Goal: Information Seeking & Learning: Check status

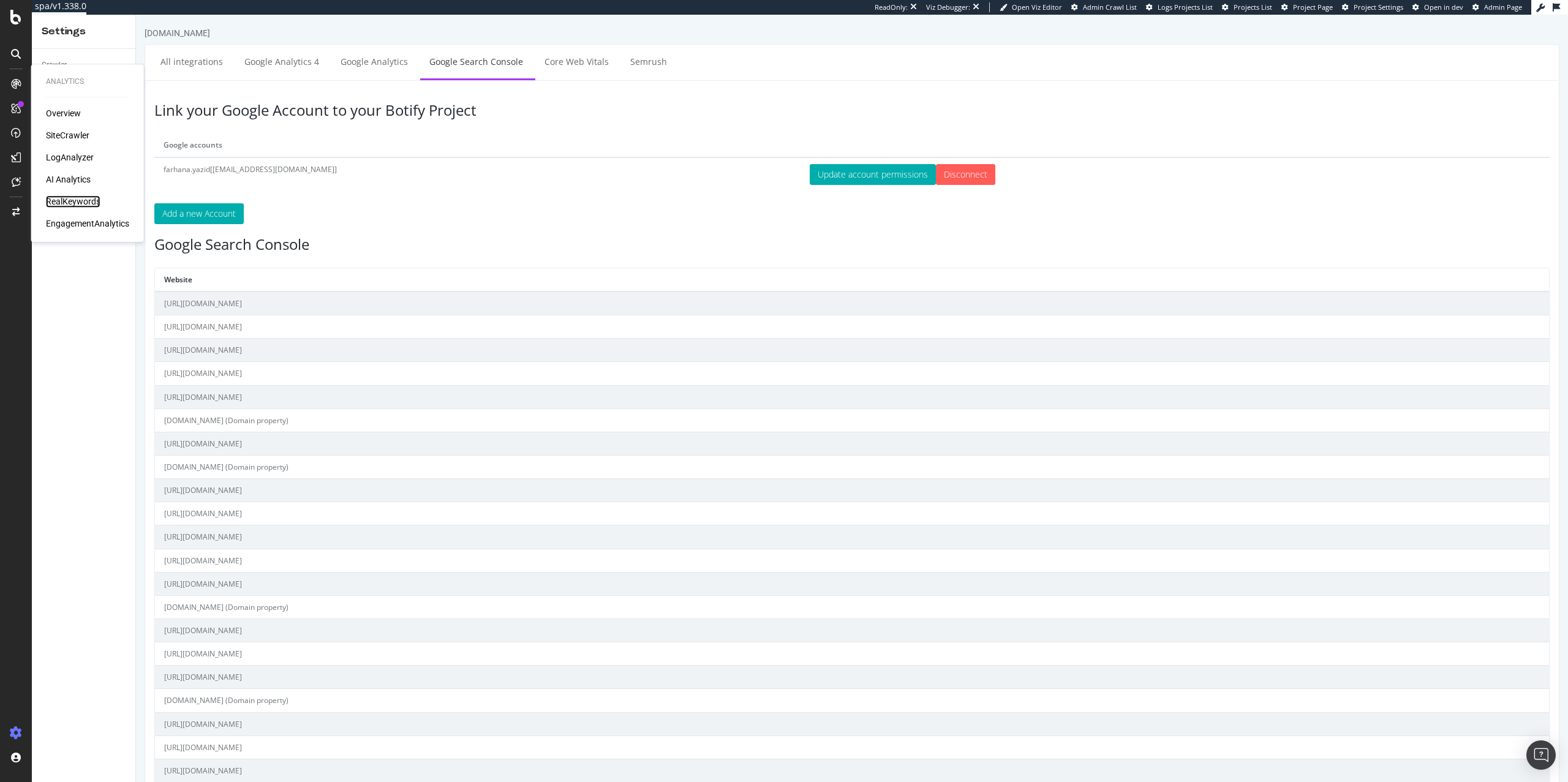
click at [76, 206] on div "RealKeywords" at bounding box center [73, 202] width 55 height 12
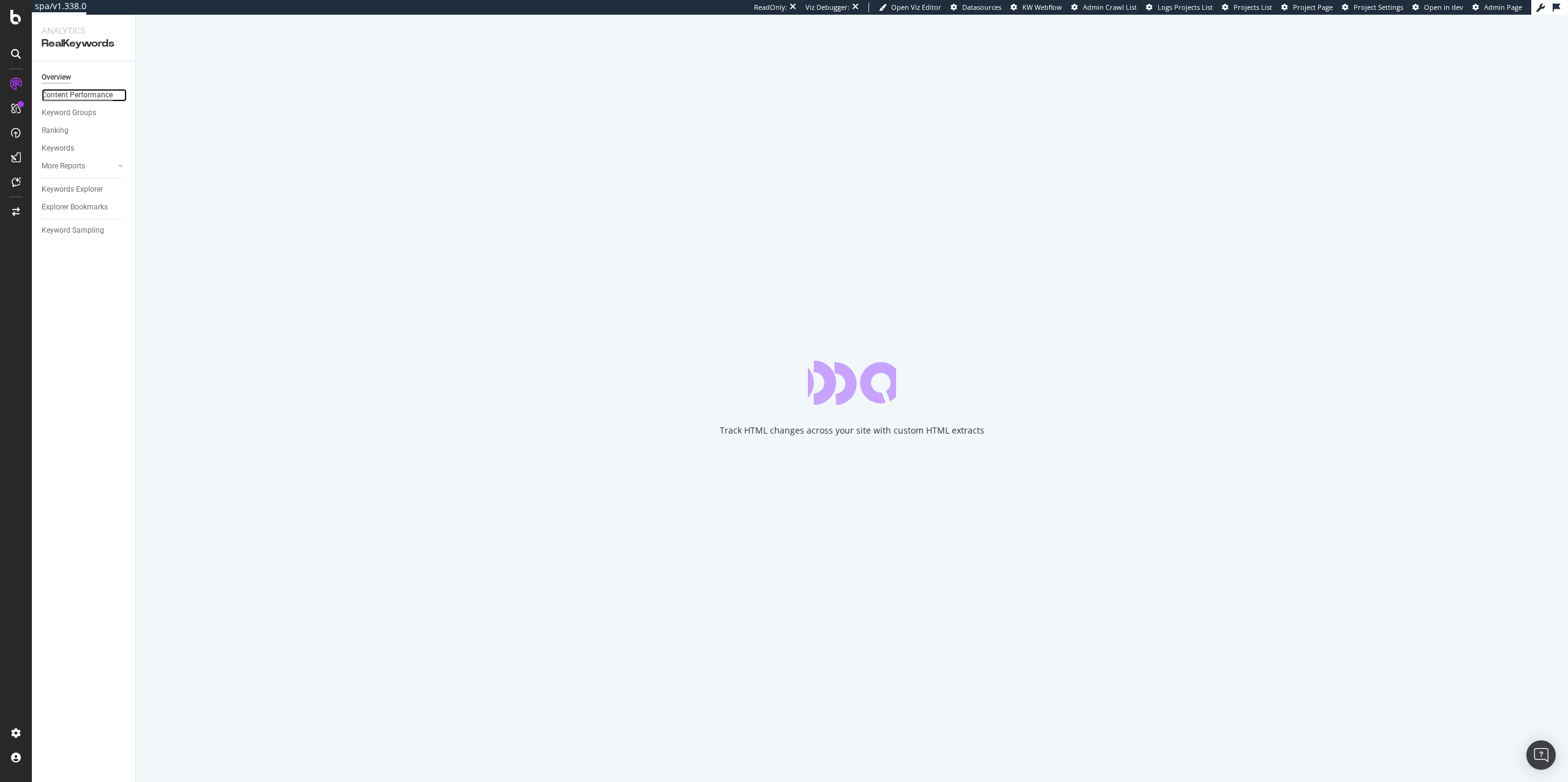
click at [60, 96] on div "Content Performance" at bounding box center [77, 95] width 71 height 13
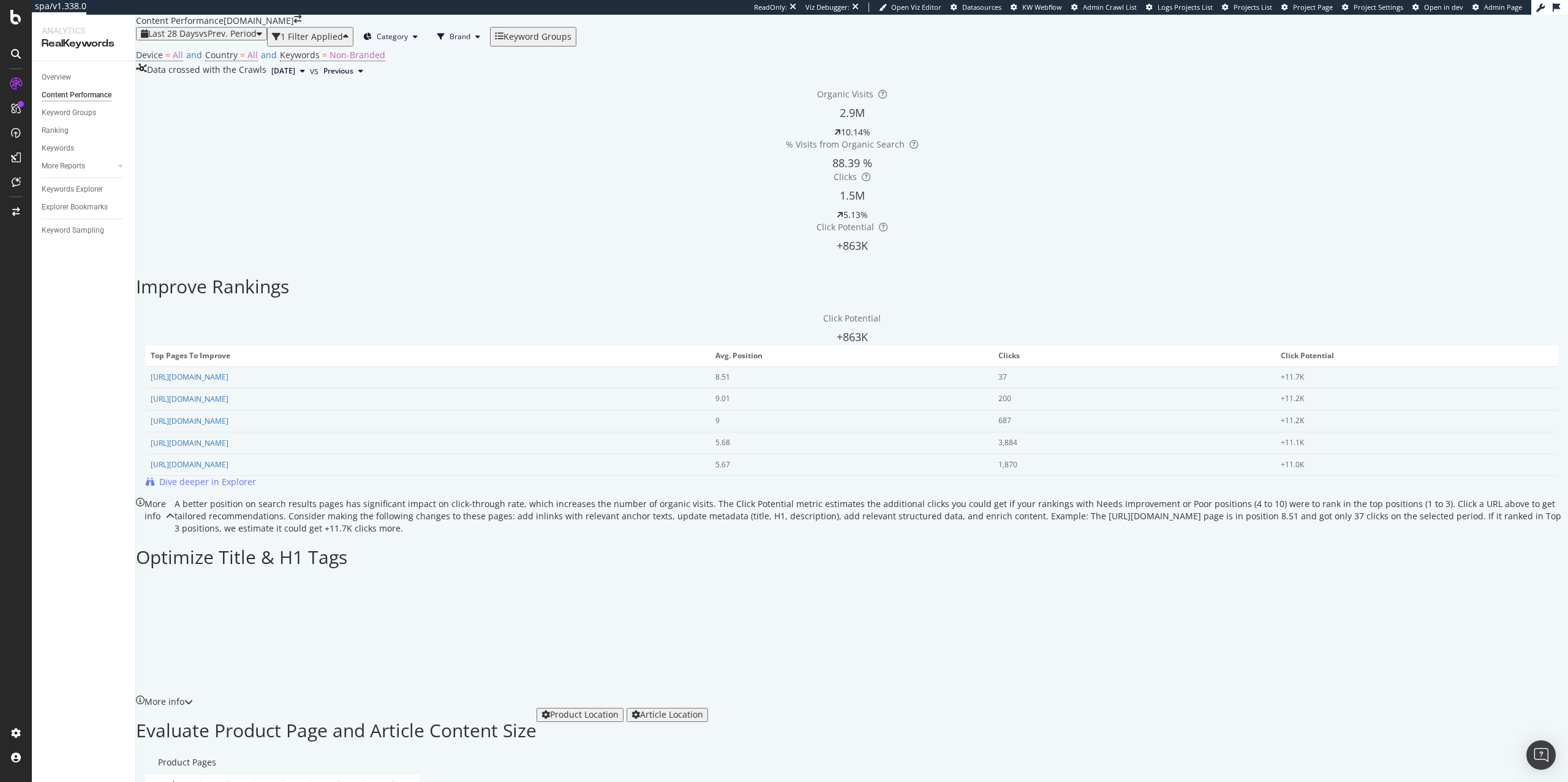
click at [823, 324] on span "Click Potential" at bounding box center [852, 318] width 58 height 12
click at [324, 336] on div "Click Potential +863K" at bounding box center [852, 329] width 1412 height 33
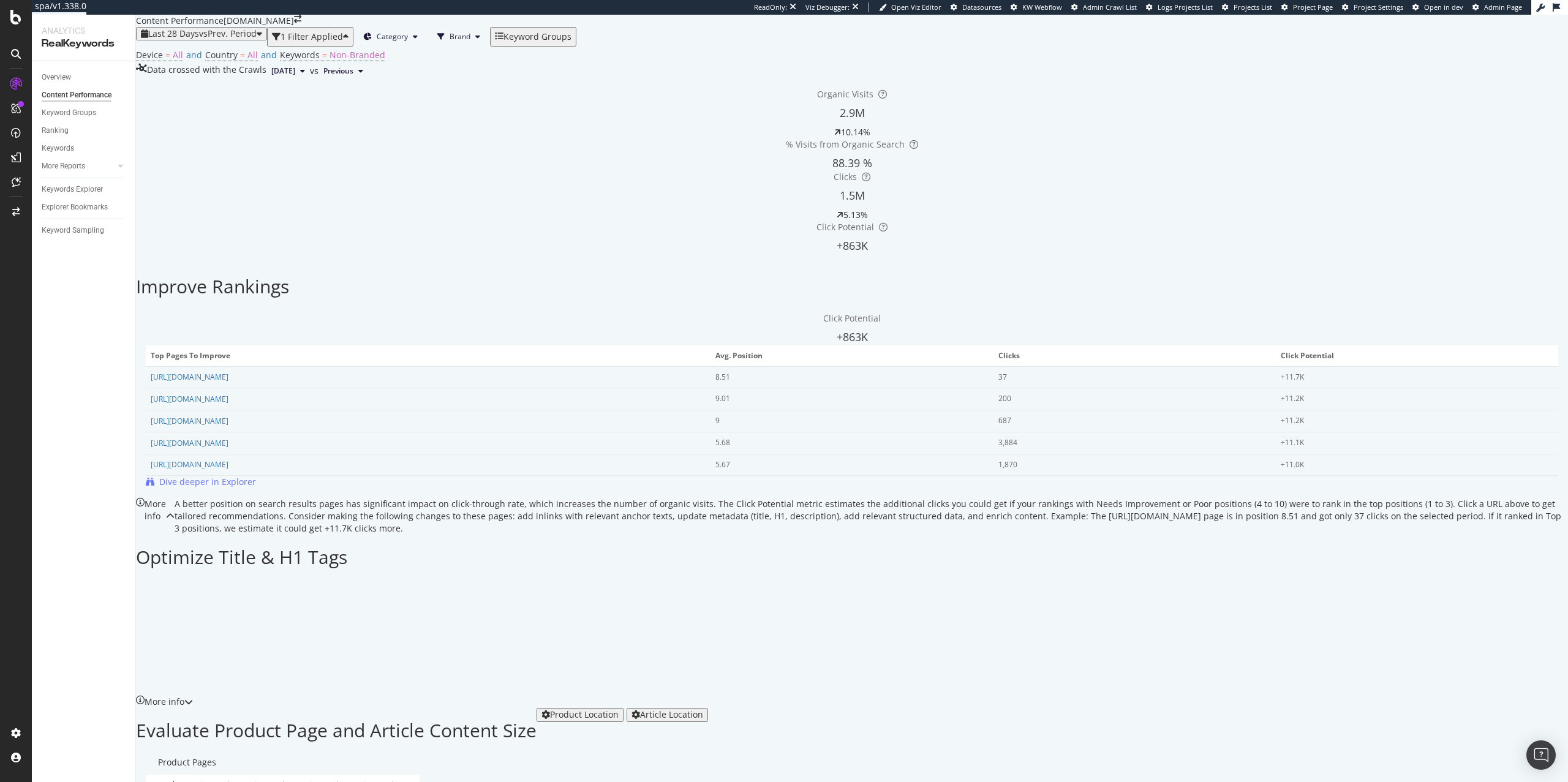
click at [337, 375] on div "Click Potential +863K Top pages to improve Avg. Position Clicks Click Potential…" at bounding box center [852, 400] width 1412 height 176
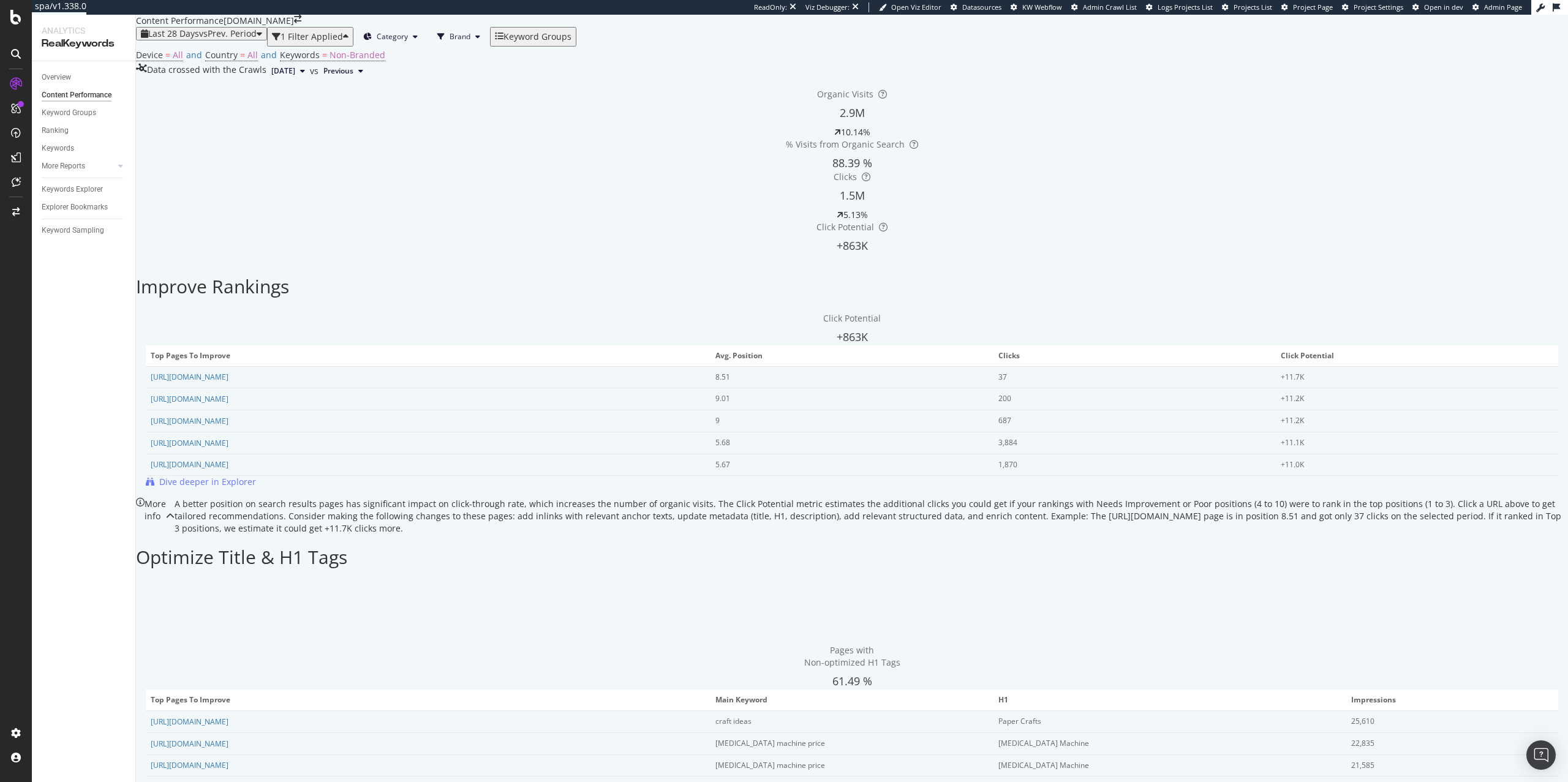
click at [144, 498] on icon at bounding box center [141, 516] width 9 height 37
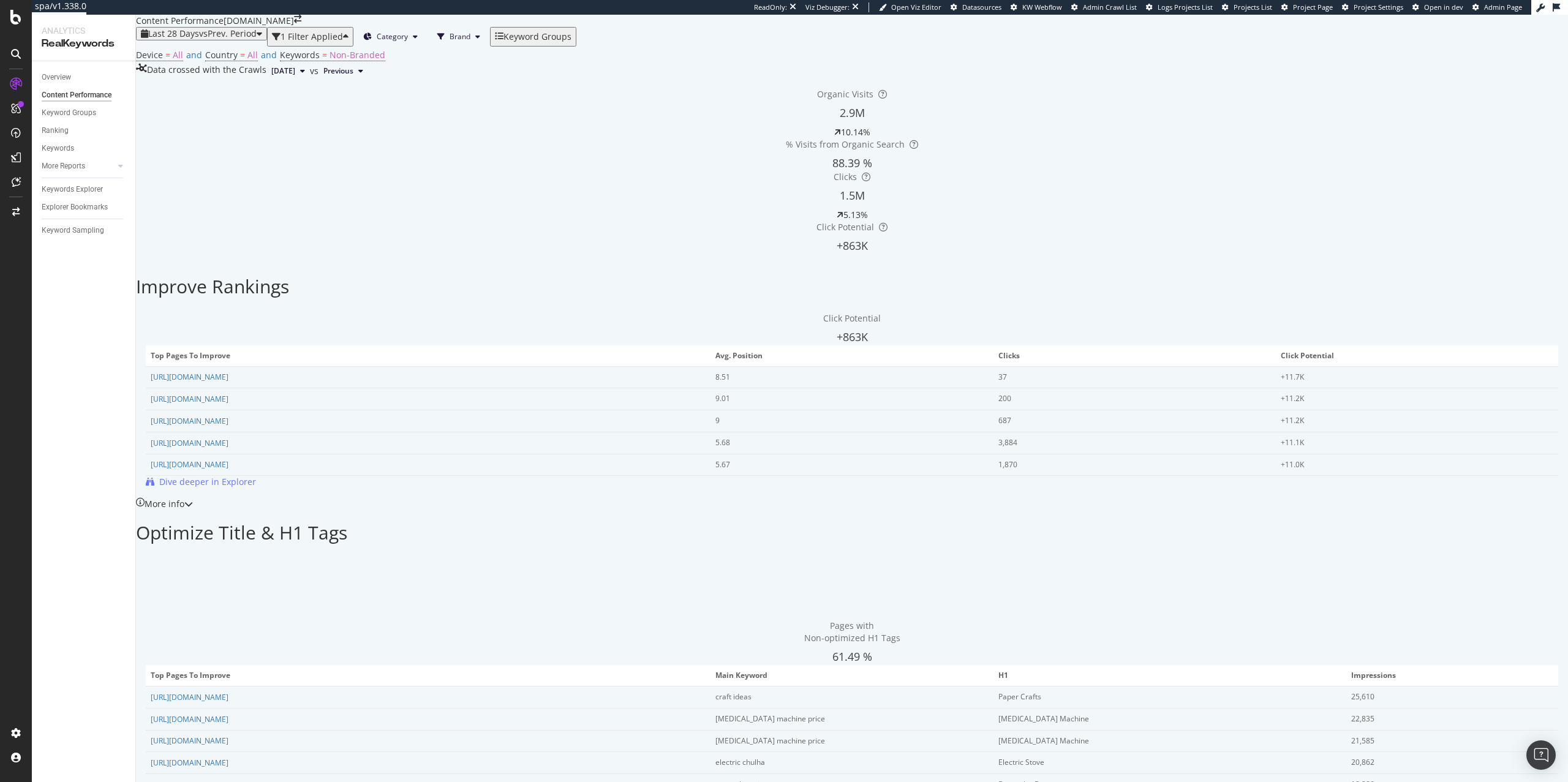
click at [144, 498] on icon at bounding box center [141, 504] width 9 height 12
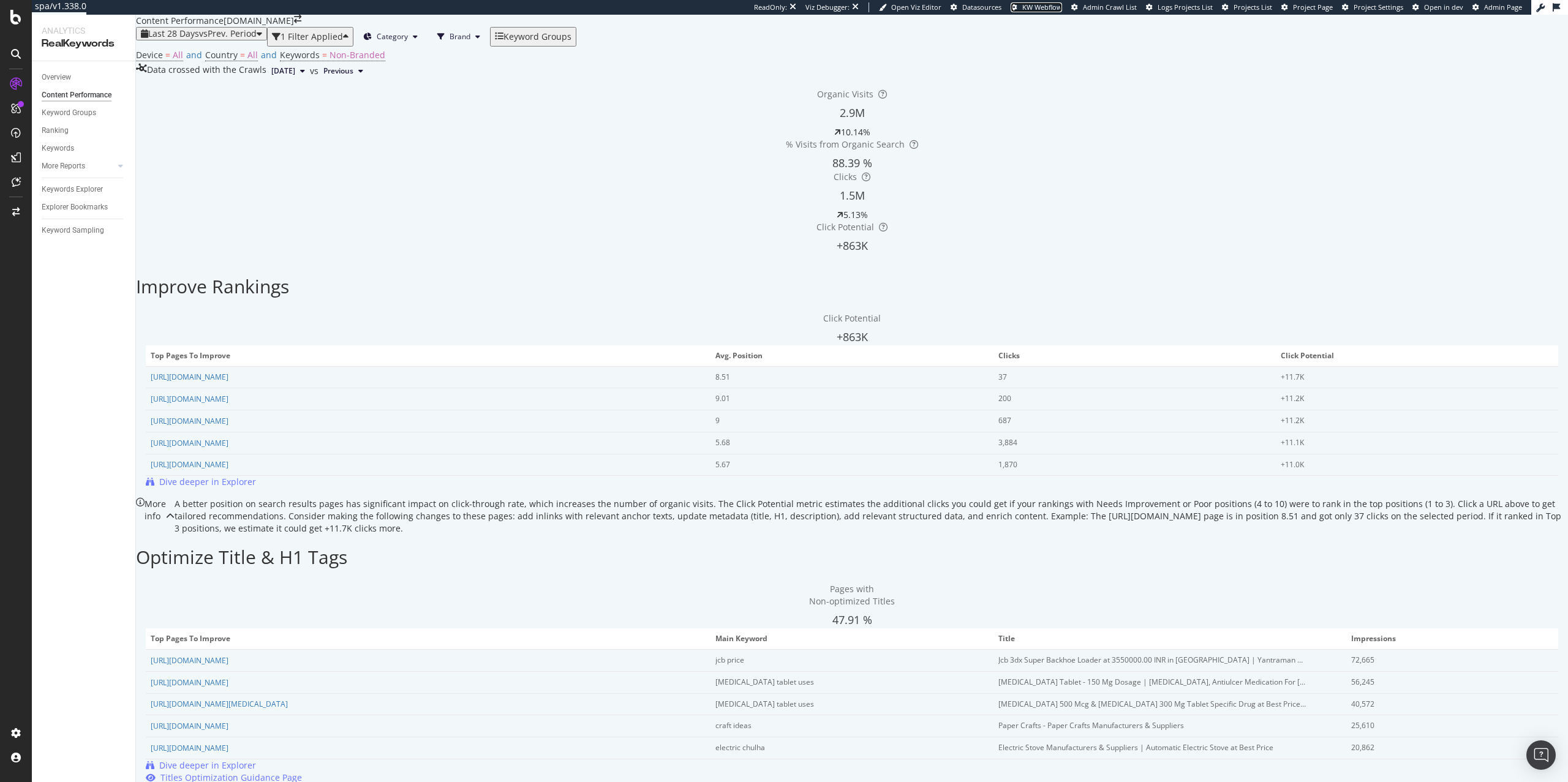
click at [1055, 4] on span "KW Webflow" at bounding box center [1042, 7] width 40 height 9
